Goal: Navigation & Orientation: Find specific page/section

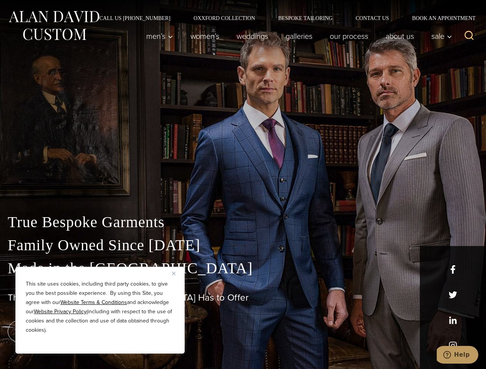
click at [243, 185] on div "True Bespoke Garments Family Owned Since [DATE] Made in [GEOGRAPHIC_DATA] The B…" at bounding box center [243, 270] width 486 height 197
click at [177, 274] on button "Close" at bounding box center [176, 273] width 9 height 9
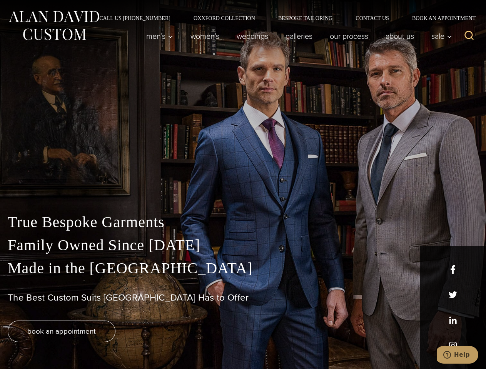
click at [100, 344] on div "True Bespoke Garments Family Owned Since [DATE] Made in [GEOGRAPHIC_DATA] The B…" at bounding box center [243, 290] width 486 height 159
click at [469, 36] on icon "Search" at bounding box center [469, 35] width 11 height 11
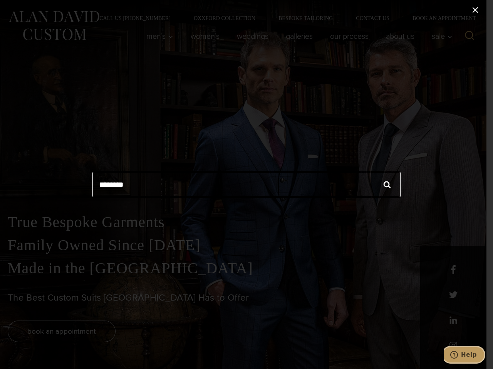
click at [458, 355] on icon "Help" at bounding box center [454, 355] width 8 height 8
